Goal: Navigation & Orientation: Find specific page/section

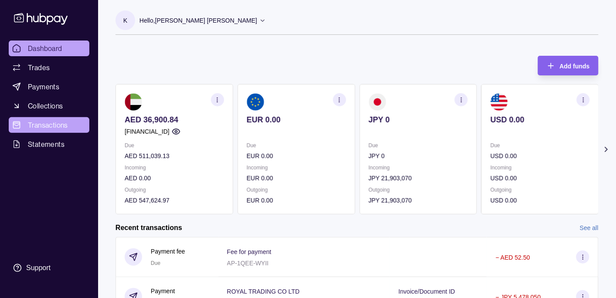
click at [44, 124] on span "Transactions" at bounding box center [48, 125] width 40 height 10
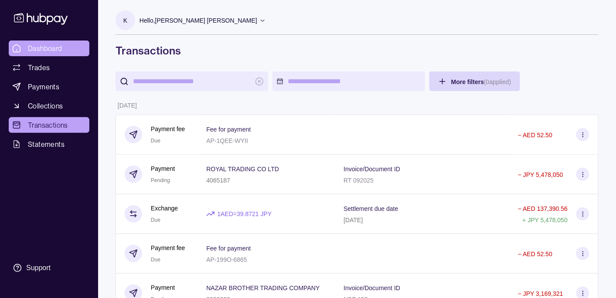
click at [49, 51] on span "Dashboard" at bounding box center [45, 48] width 34 height 10
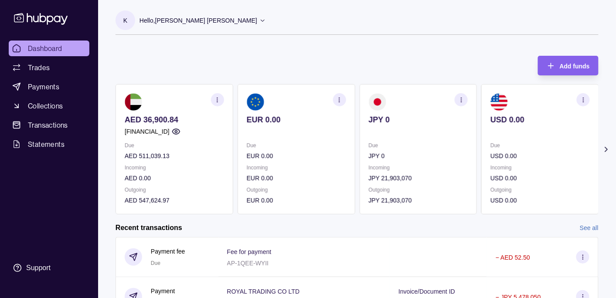
click at [180, 17] on p "Hello, [PERSON_NAME] [PERSON_NAME]" at bounding box center [199, 21] width 118 height 10
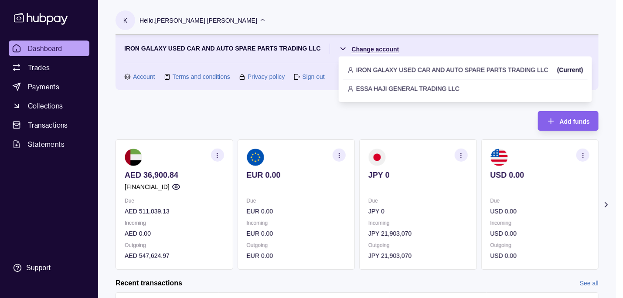
click at [374, 48] on html "Dashboard Trades Payments Collections Transactions Statements Support K Hello, …" at bounding box center [311, 259] width 623 height 519
click at [382, 86] on p "ESSA HAJI GENERAL TRADING LLC" at bounding box center [407, 89] width 103 height 10
